Goal: Feedback & Contribution: Leave review/rating

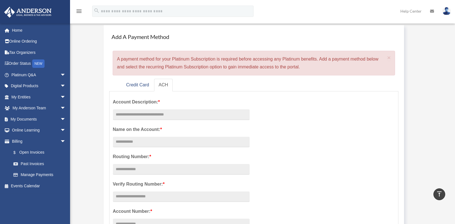
scroll to position [28, 0]
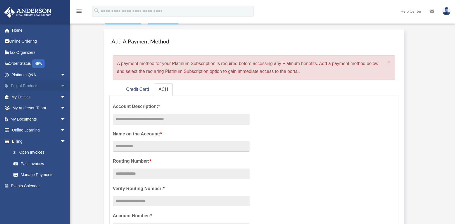
click at [60, 85] on span "arrow_drop_down" at bounding box center [65, 85] width 11 height 11
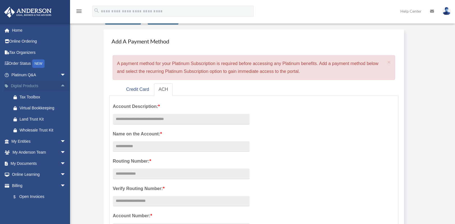
click at [60, 85] on span "arrow_drop_up" at bounding box center [65, 85] width 11 height 11
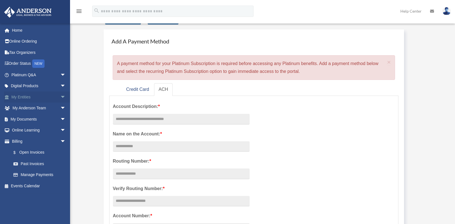
click at [60, 98] on span "arrow_drop_down" at bounding box center [65, 96] width 11 height 11
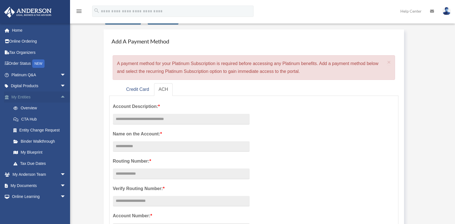
click at [60, 98] on span "arrow_drop_up" at bounding box center [65, 96] width 11 height 11
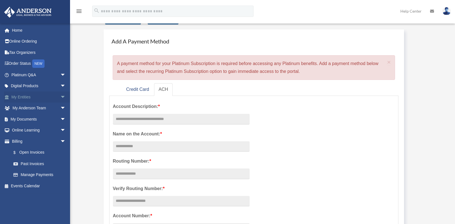
click at [60, 97] on span "arrow_drop_down" at bounding box center [65, 96] width 11 height 11
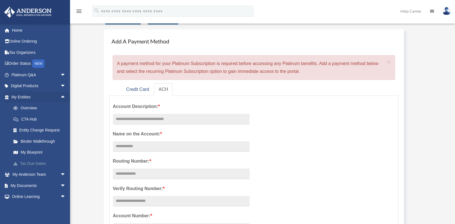
click at [30, 163] on link "Tax Due Dates" at bounding box center [41, 163] width 66 height 11
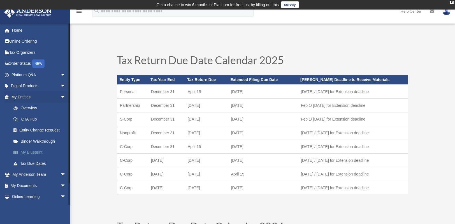
click at [43, 152] on link "My Blueprint" at bounding box center [41, 152] width 66 height 11
click at [43, 140] on link "Binder Walkthrough" at bounding box center [41, 141] width 66 height 11
click at [48, 131] on link "Entity Change Request" at bounding box center [41, 130] width 66 height 11
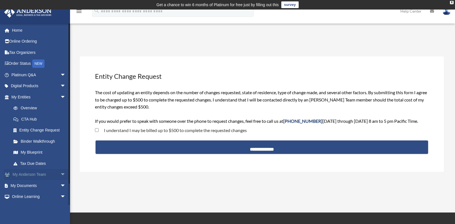
click at [34, 174] on link "My Anderson Team arrow_drop_down" at bounding box center [39, 174] width 70 height 11
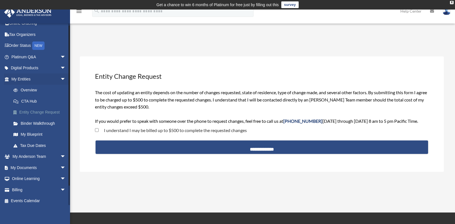
scroll to position [20, 0]
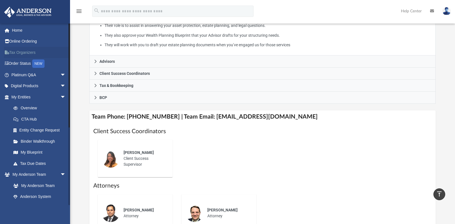
scroll to position [140, 0]
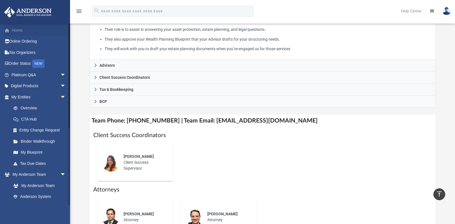
click at [24, 28] on link "Home" at bounding box center [39, 30] width 70 height 11
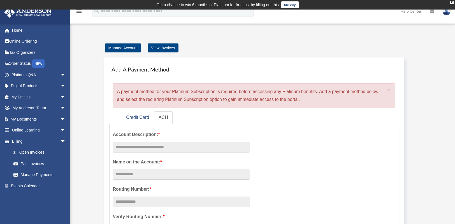
click at [292, 4] on link "survey" at bounding box center [290, 4] width 17 height 7
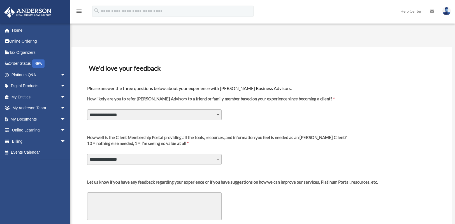
click at [217, 116] on select "**********" at bounding box center [154, 114] width 135 height 11
click at [249, 104] on label "How likely are you to refer [PERSON_NAME] Advisors to a friend or family member…" at bounding box center [211, 101] width 248 height 10
click at [222, 109] on select "**********" at bounding box center [154, 114] width 135 height 11
click at [29, 131] on link "Online Learning arrow_drop_down" at bounding box center [39, 130] width 70 height 11
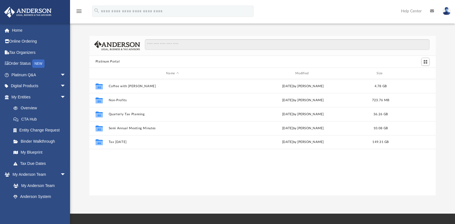
scroll to position [123, 342]
click at [21, 31] on link "Home" at bounding box center [39, 30] width 70 height 11
